Goal: Check status: Check status

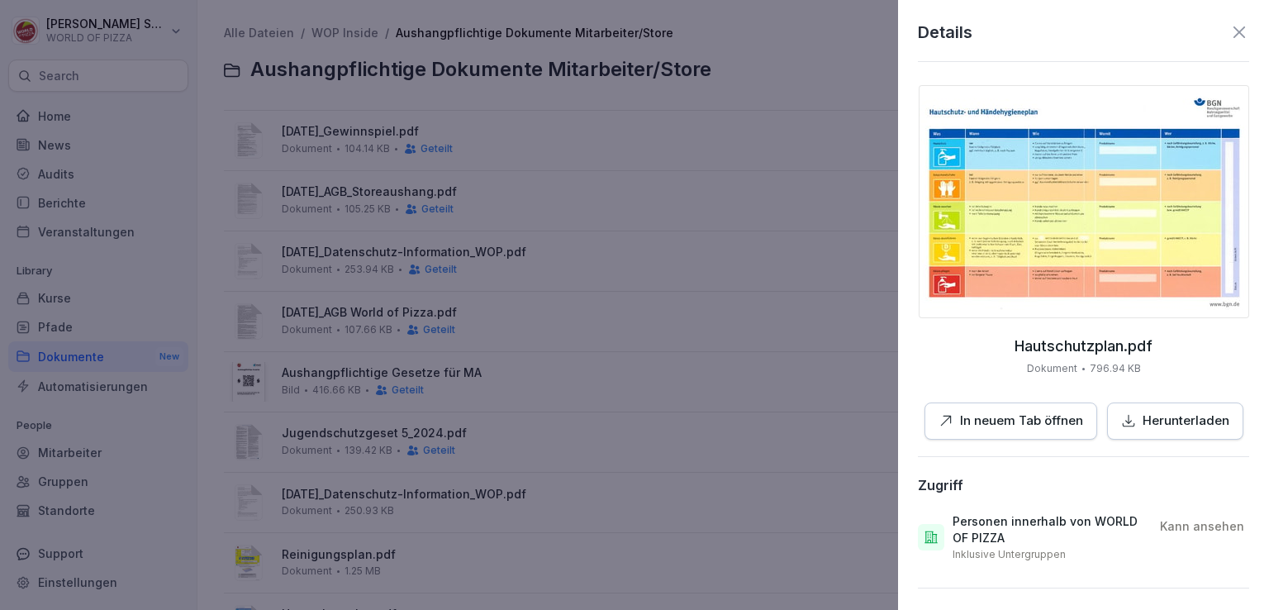
scroll to position [202, 0]
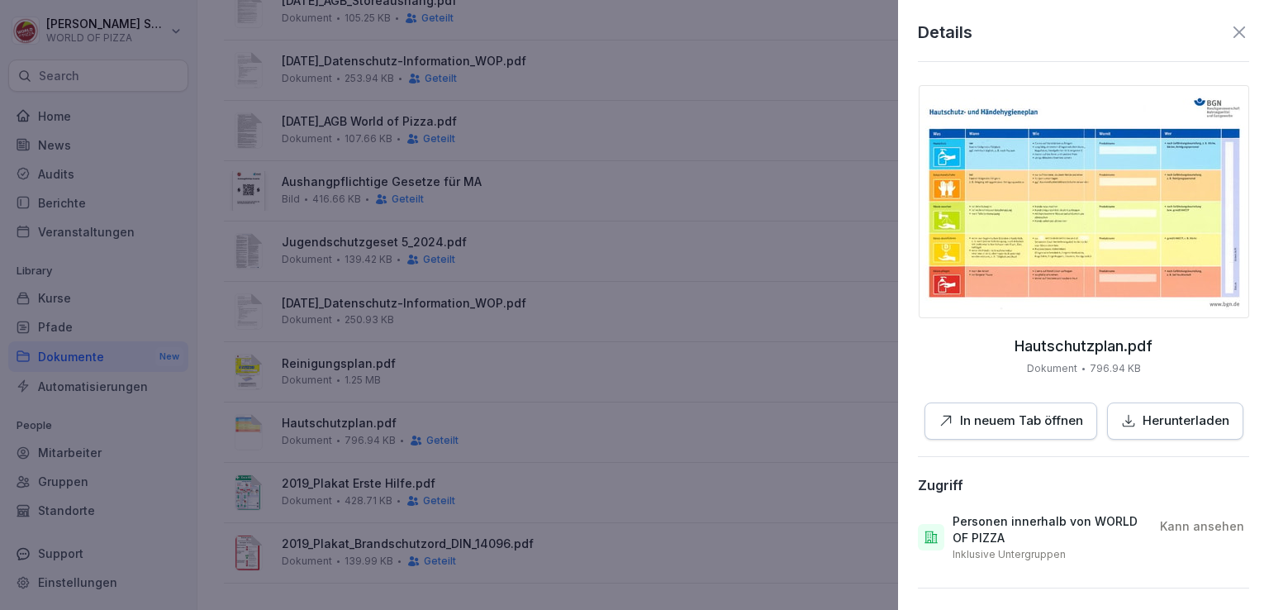
click at [1229, 26] on icon at bounding box center [1239, 32] width 20 height 20
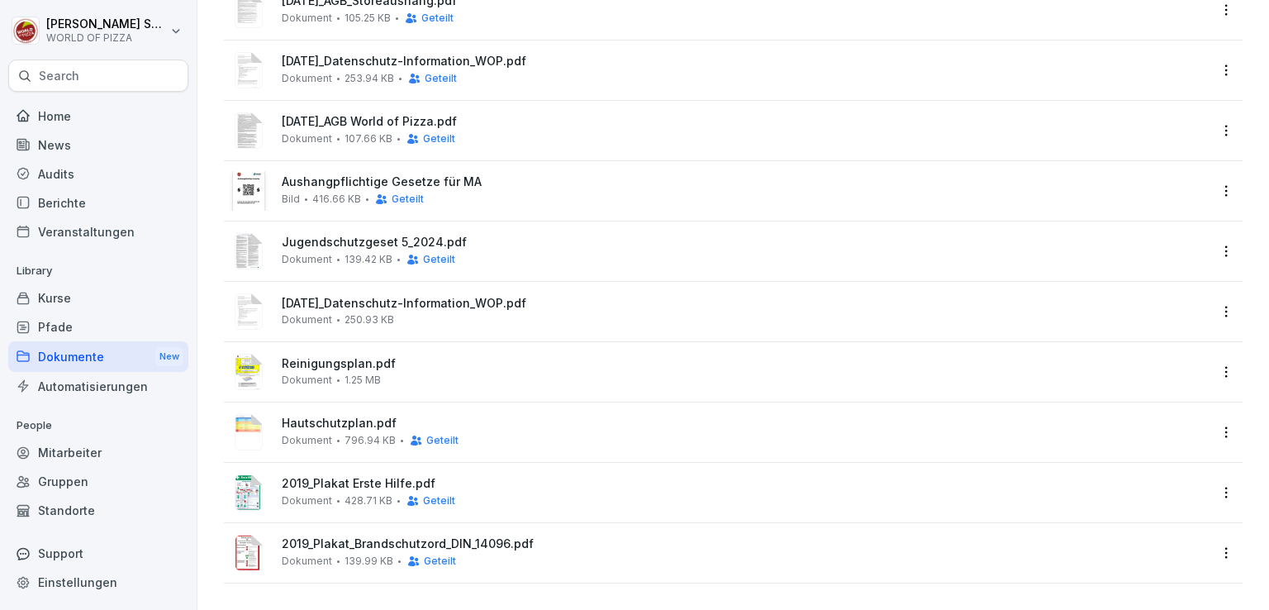
click at [55, 206] on div "Berichte" at bounding box center [98, 202] width 180 height 29
click at [86, 202] on div "Berichte" at bounding box center [98, 202] width 180 height 29
click at [53, 200] on div "Berichte" at bounding box center [98, 202] width 180 height 29
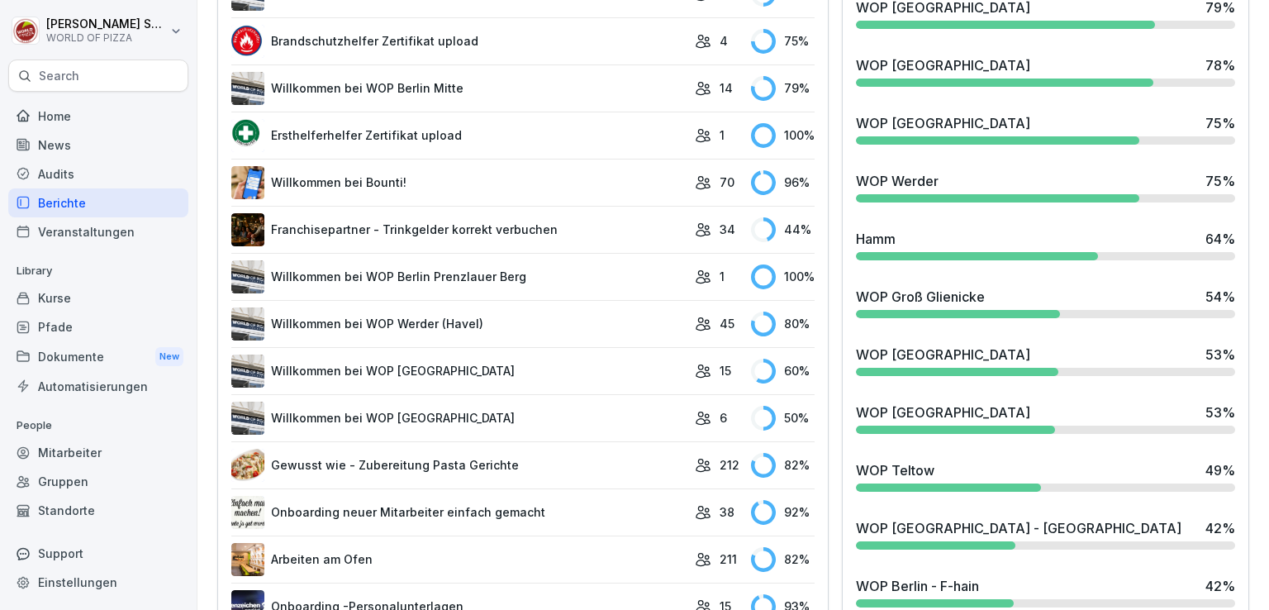
scroll to position [1424, 0]
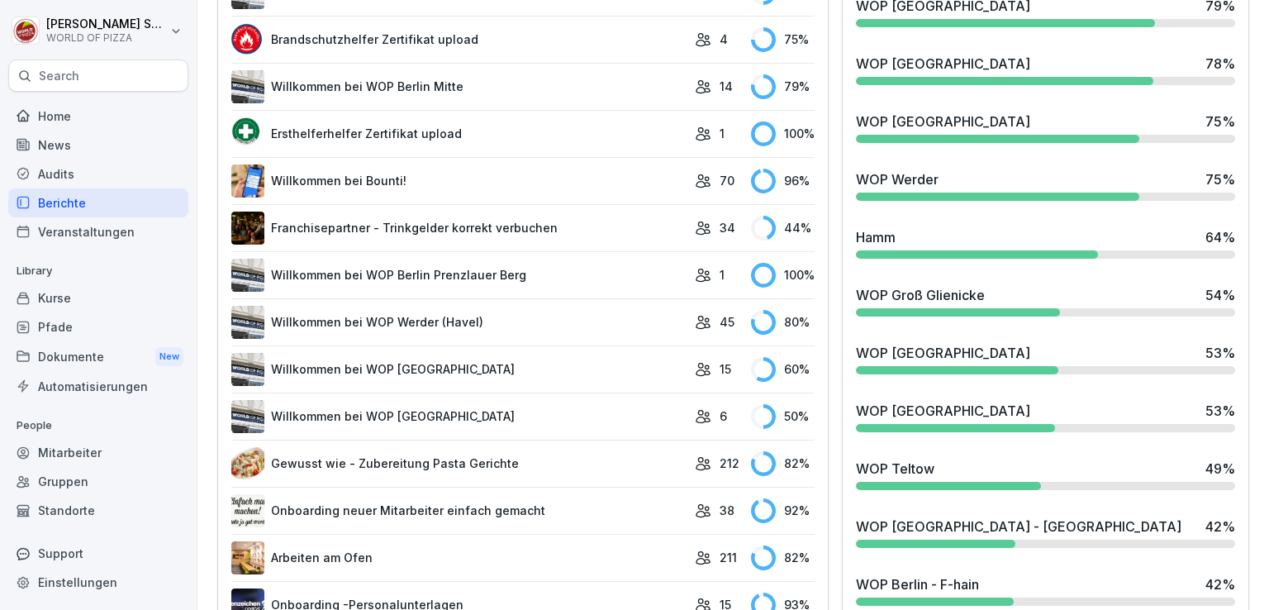
click at [983, 407] on div "WOP [GEOGRAPHIC_DATA] 53 %" at bounding box center [1045, 411] width 379 height 20
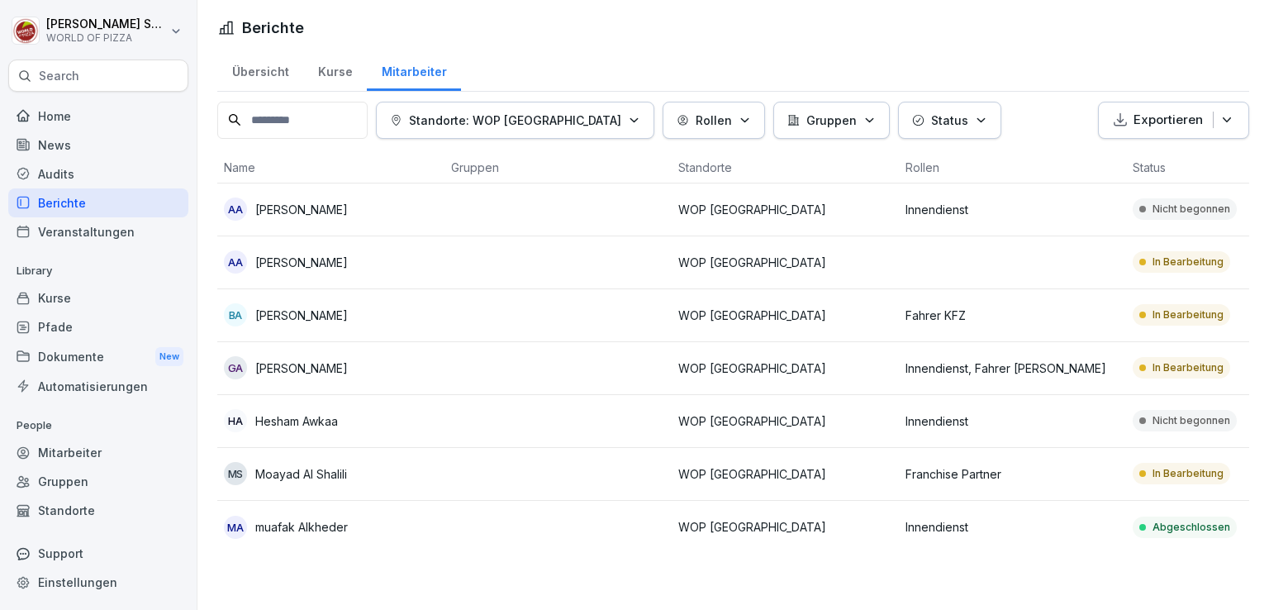
click at [487, 469] on td at bounding box center [558, 474] width 227 height 53
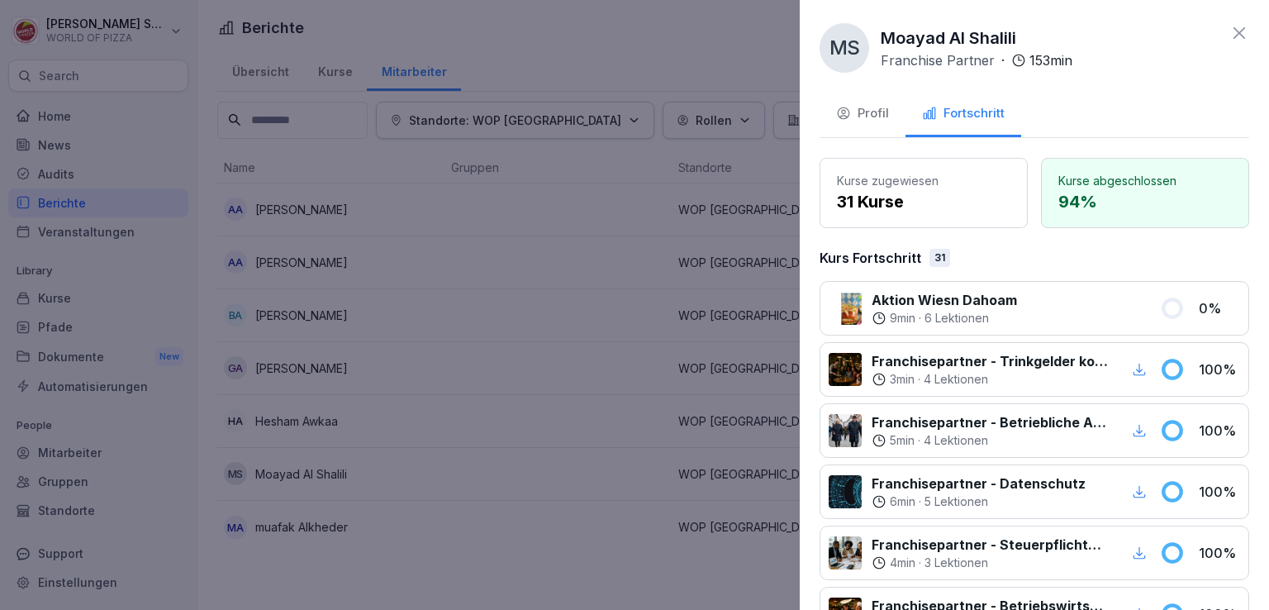
click at [1229, 40] on icon at bounding box center [1239, 33] width 20 height 20
